Goal: Contribute content: Contribute content

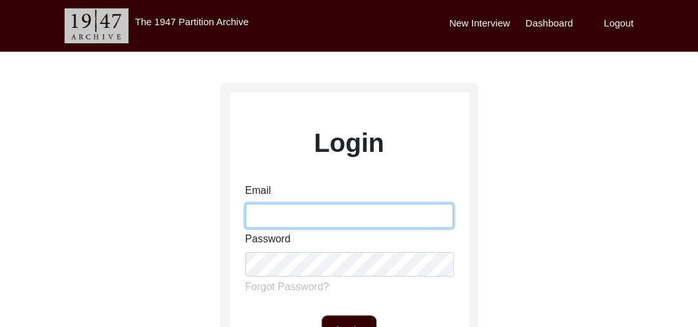
type input "[PERSON_NAME][EMAIL_ADDRESS][PERSON_NAME][DOMAIN_NAME]"
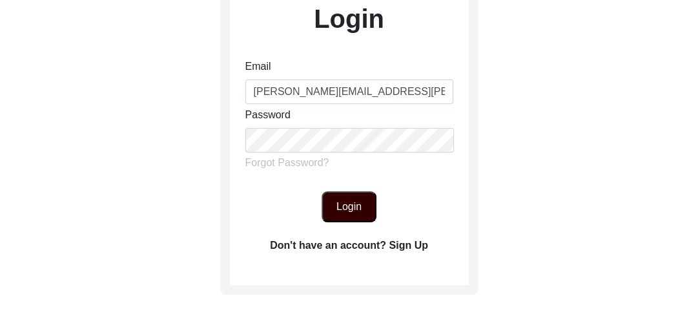
scroll to position [127, 0]
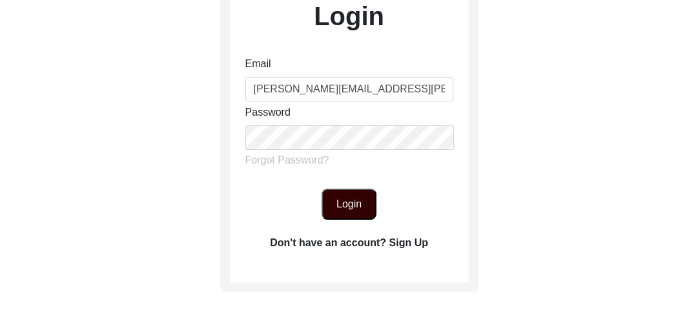
click at [349, 199] on button "Login" at bounding box center [348, 203] width 55 height 31
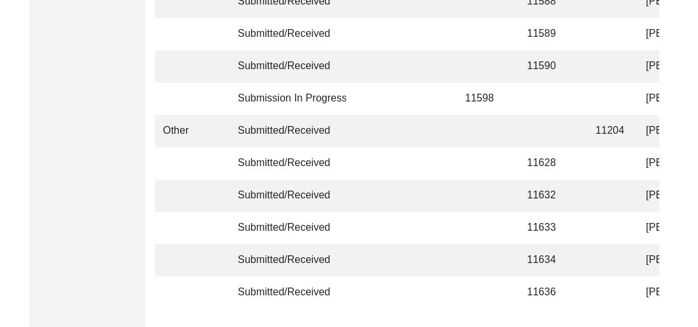
scroll to position [3269, 0]
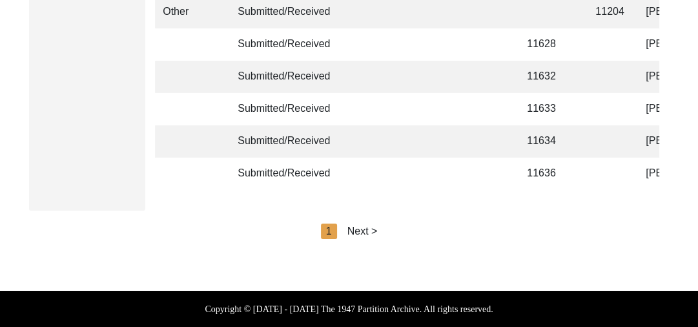
click at [374, 230] on div "Next >" at bounding box center [362, 230] width 30 height 15
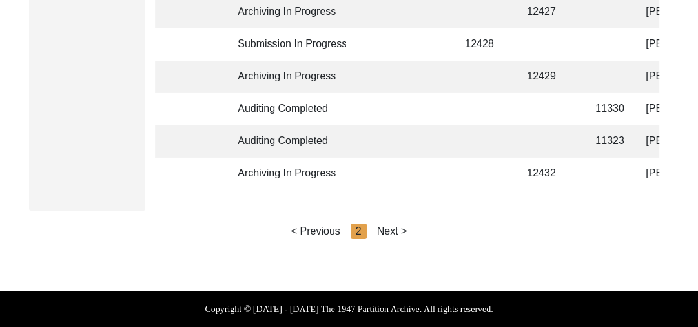
click at [374, 230] on div "< Previous 2 Next >" at bounding box center [349, 230] width 116 height 15
click at [395, 230] on div "Next >" at bounding box center [392, 230] width 30 height 15
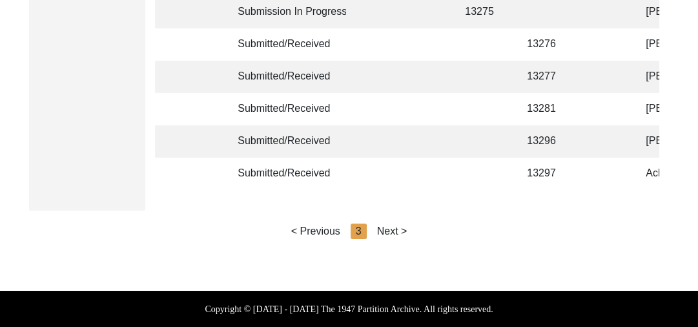
click at [402, 229] on div "Next >" at bounding box center [392, 230] width 30 height 15
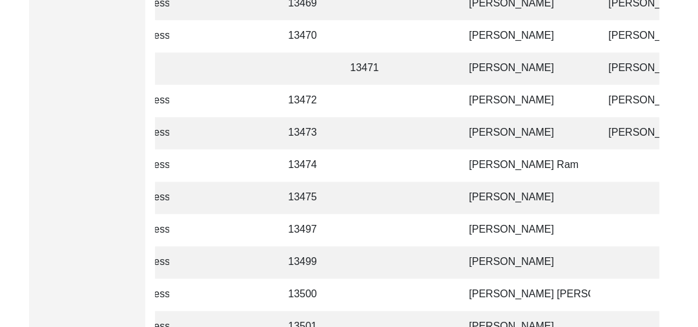
scroll to position [821, 0]
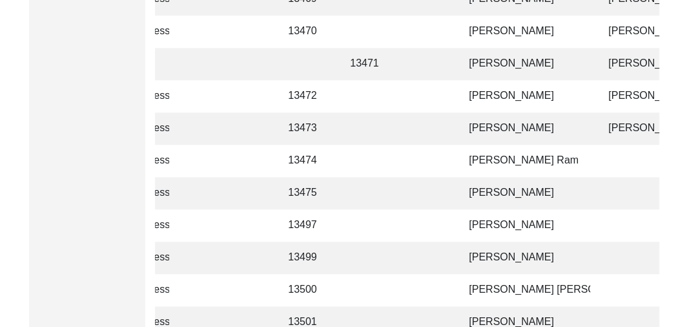
click at [470, 158] on td "[PERSON_NAME] Ram" at bounding box center [525, 161] width 129 height 32
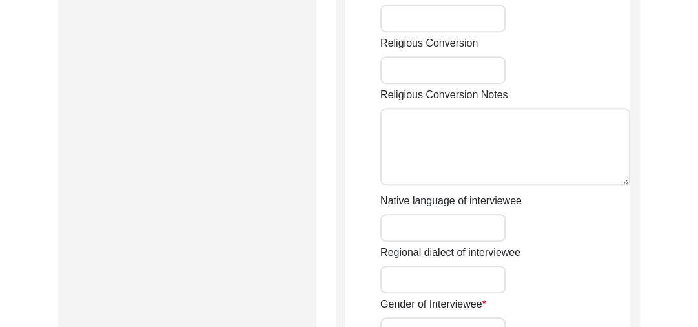
type input "[PERSON_NAME] Ram"
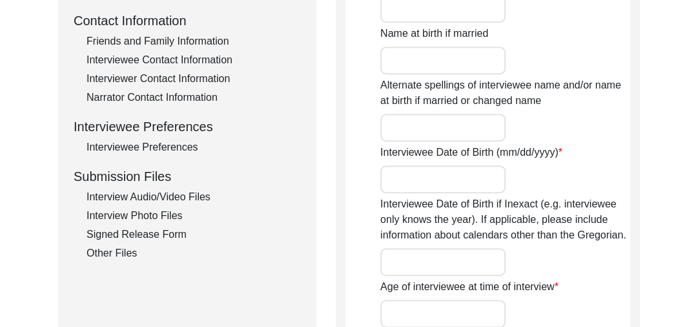
scroll to position [518, 0]
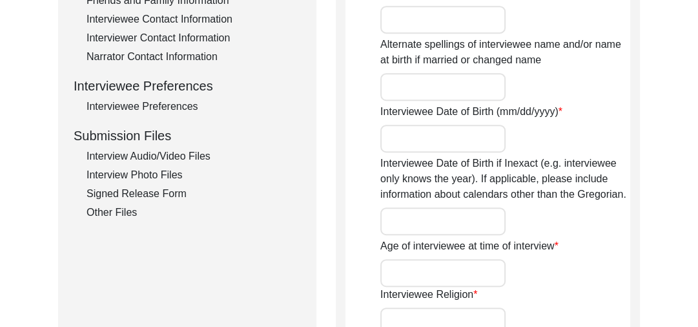
click at [172, 152] on div "Interview Audio/Video Files" at bounding box center [194, 155] width 214 height 15
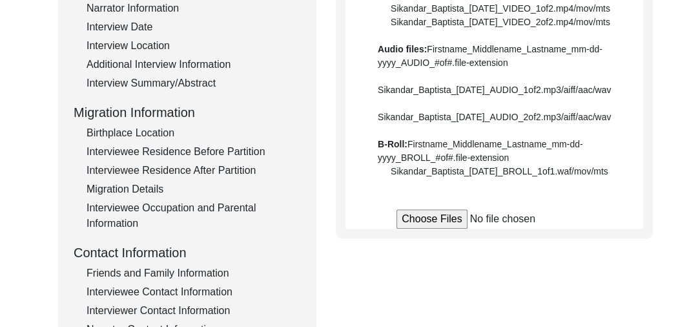
scroll to position [254, 0]
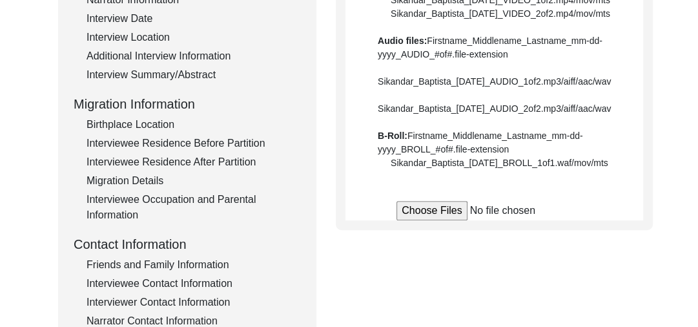
click at [425, 220] on input "file" at bounding box center [494, 210] width 196 height 19
type input "C:\fakepath\Baldev_Ram_[DATE]_VIDEO_1of38.mp4"
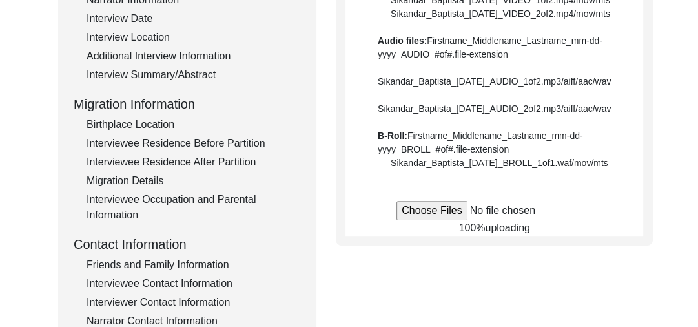
click at [437, 220] on input "file" at bounding box center [494, 210] width 196 height 19
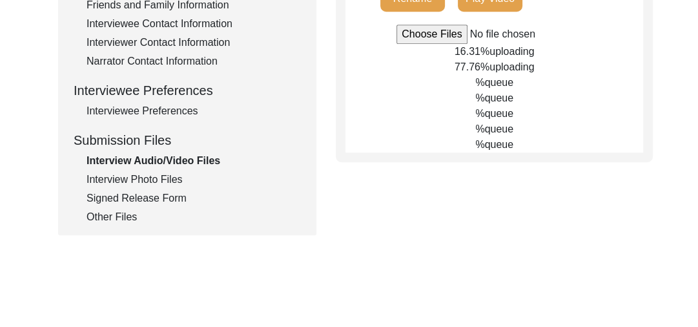
scroll to position [498, 0]
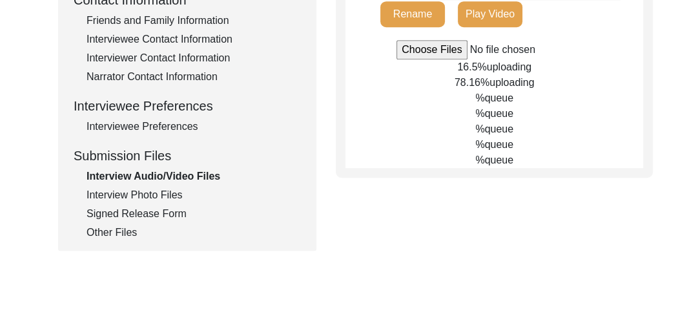
click at [427, 59] on input "file" at bounding box center [494, 49] width 196 height 19
type input "C:\fakepath\Baldev_Ram_[DATE]_VIDEO_9of38.mp4"
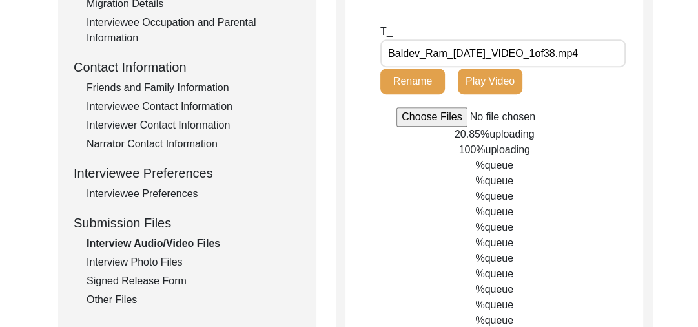
scroll to position [416, 0]
